Goal: Complete application form

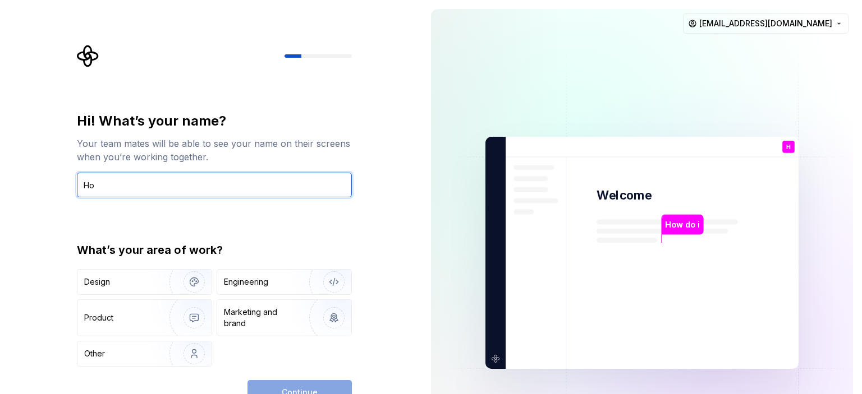
type input "H"
paste input "Create new Backpack application by running the command `npx create-react-app@3.…"
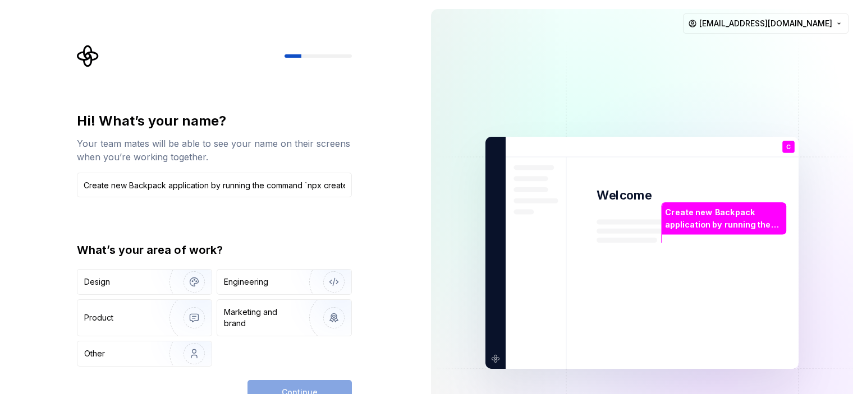
click at [657, 118] on img at bounding box center [642, 253] width 454 height 530
click at [346, 183] on input "Create new Backpack application by running the command `npx create-react-app@3.…" at bounding box center [214, 185] width 275 height 25
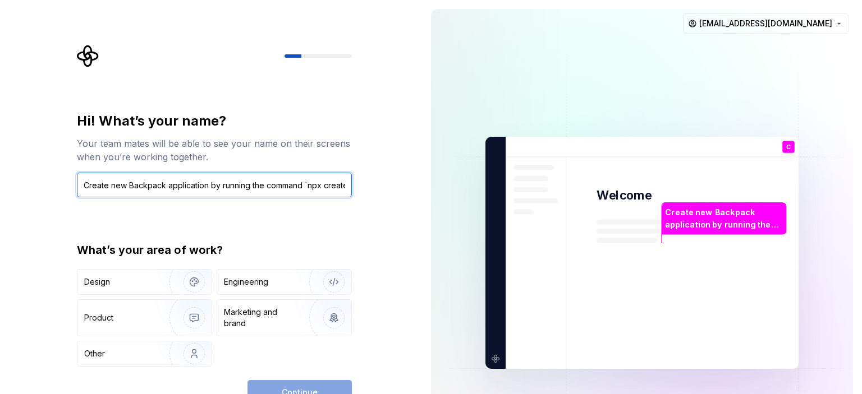
scroll to position [0, 33]
drag, startPoint x: 348, startPoint y: 187, endPoint x: 222, endPoint y: 194, distance: 125.8
click at [212, 194] on input "Create new Backpack application by running the command `npx create-react-app@3.…" at bounding box center [214, 185] width 275 height 25
drag, startPoint x: 348, startPoint y: 186, endPoint x: 263, endPoint y: 188, distance: 85.3
click at [263, 188] on input "Create new Backpack application by running the command `npx create-react-app@3.…" at bounding box center [214, 185] width 275 height 25
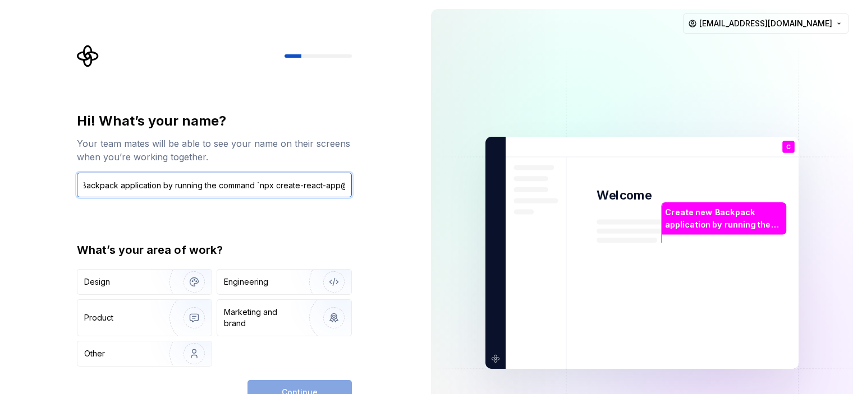
drag, startPoint x: 287, startPoint y: 186, endPoint x: 215, endPoint y: 190, distance: 71.9
click at [213, 190] on input "Create new Backpack application by running the command `npx create-react-app@3.…" at bounding box center [214, 185] width 275 height 25
drag, startPoint x: 310, startPoint y: 186, endPoint x: 296, endPoint y: 191, distance: 14.4
click at [270, 190] on input "Create new Backpack application by running the command `npx create-react-app@3.…" at bounding box center [214, 185] width 275 height 25
drag, startPoint x: 305, startPoint y: 188, endPoint x: 321, endPoint y: 189, distance: 16.3
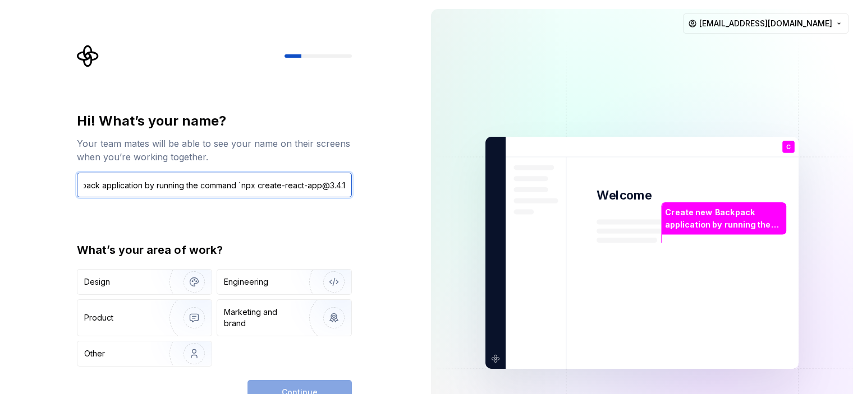
click at [265, 191] on input "Create new Backpack application by running the command `npx create-react-app@3.…" at bounding box center [214, 185] width 275 height 25
drag, startPoint x: 329, startPoint y: 190, endPoint x: 352, endPoint y: 188, distance: 23.1
click at [293, 193] on input "Create new Backpack application by running the command `npx create-react-app@3.…" at bounding box center [214, 185] width 275 height 25
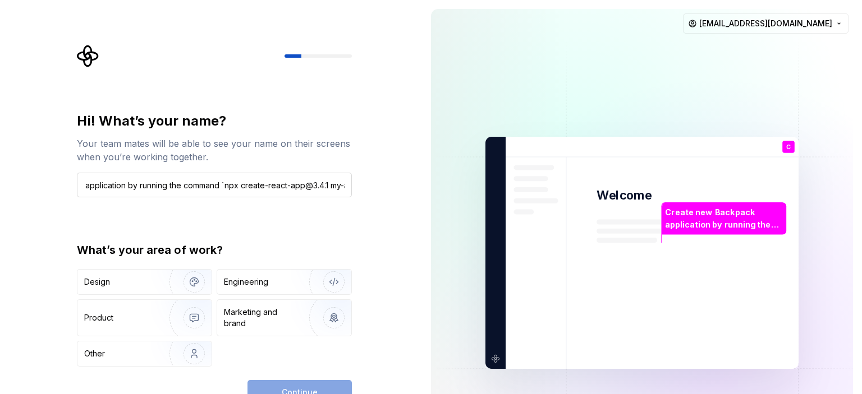
scroll to position [0, 0]
drag, startPoint x: 361, startPoint y: 186, endPoint x: 346, endPoint y: 182, distance: 15.5
click at [321, 189] on div "Hi! What’s your name? Your team mates will be able to see your name on their sc…" at bounding box center [217, 225] width 295 height 360
drag, startPoint x: 346, startPoint y: 182, endPoint x: 319, endPoint y: 185, distance: 27.1
click at [319, 185] on input "Create new Backpack application by running the command `npx create-react-app@3.…" at bounding box center [214, 185] width 275 height 25
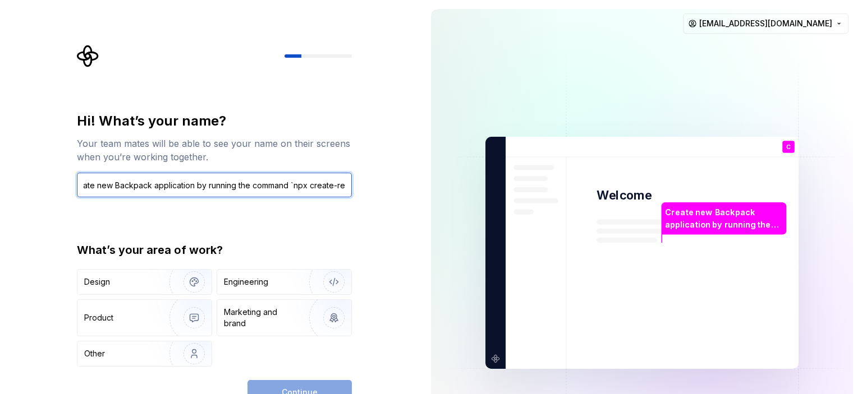
drag, startPoint x: 342, startPoint y: 183, endPoint x: 306, endPoint y: 187, distance: 36.2
click at [263, 187] on input "Create new Backpack application by running the command `npx create-react-app@3.…" at bounding box center [214, 185] width 275 height 25
drag, startPoint x: 339, startPoint y: 183, endPoint x: 352, endPoint y: 183, distance: 12.3
click at [295, 189] on input "Create new Backpack application by running the command `npx create-react-app@3.…" at bounding box center [214, 185] width 275 height 25
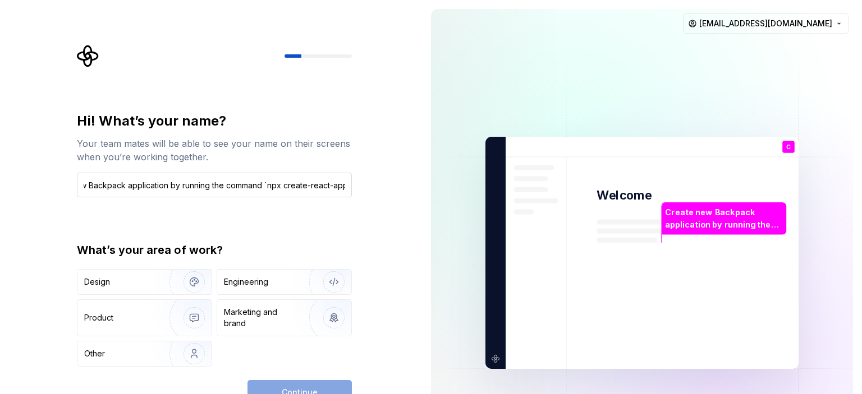
scroll to position [0, 0]
drag, startPoint x: 352, startPoint y: 183, endPoint x: 308, endPoint y: 186, distance: 43.8
click at [308, 186] on div "Hi! What’s your name? Your team mates will be able to see your name on their sc…" at bounding box center [217, 225] width 295 height 360
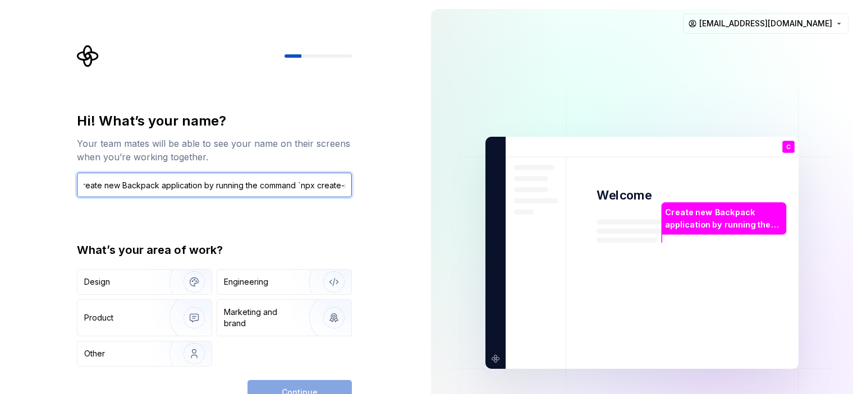
drag, startPoint x: 342, startPoint y: 182, endPoint x: 314, endPoint y: 185, distance: 28.2
click at [312, 185] on input "Create new Backpack application by running the command `npx create-react-app@3.…" at bounding box center [214, 185] width 275 height 25
drag, startPoint x: 341, startPoint y: 182, endPoint x: 318, endPoint y: 186, distance: 23.3
click at [310, 186] on input "Create new Backpack application by running the command `npx create-react-app@3.…" at bounding box center [214, 185] width 275 height 25
drag, startPoint x: 345, startPoint y: 182, endPoint x: 319, endPoint y: 185, distance: 26.5
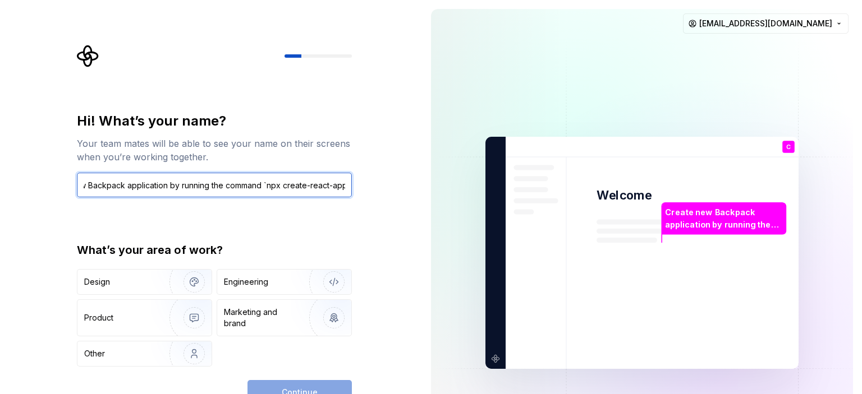
click at [316, 185] on input "Create new Backpack application by running the command `npx create-react-app@3.…" at bounding box center [214, 185] width 275 height 25
drag, startPoint x: 333, startPoint y: 182, endPoint x: 328, endPoint y: 182, distance: 5.6
click at [328, 182] on input "Create new Backpack application by running the command `npx create-react-app@3.…" at bounding box center [214, 185] width 275 height 25
click at [348, 182] on input "Create new Backpack application by running the command `npx create-react-app@3.…" at bounding box center [214, 185] width 275 height 25
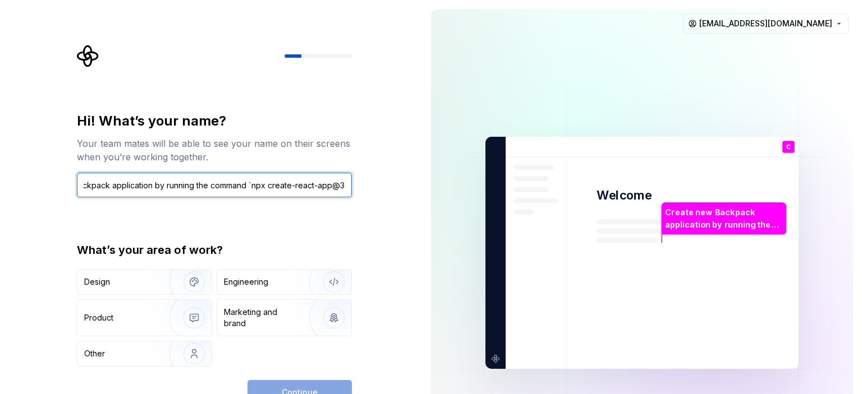
click at [347, 188] on input "Create new Backpack application by running the command `npx create-react-app@3.…" at bounding box center [214, 185] width 275 height 25
paste input "'npx' is not recognized as an internal or external command, operable program or…"
type input "Create new Backpack application by running the command `npx create-react-app@3.…"
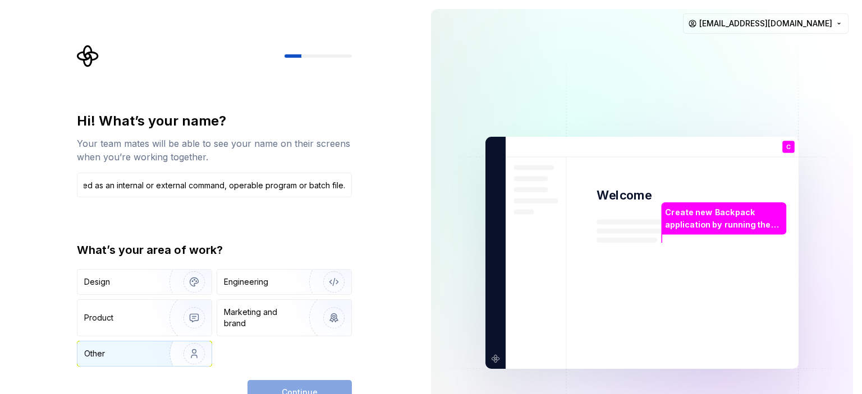
click at [175, 352] on img "button" at bounding box center [187, 353] width 72 height 75
click at [316, 385] on button "Continue" at bounding box center [299, 392] width 104 height 25
